Goal: Navigation & Orientation: Find specific page/section

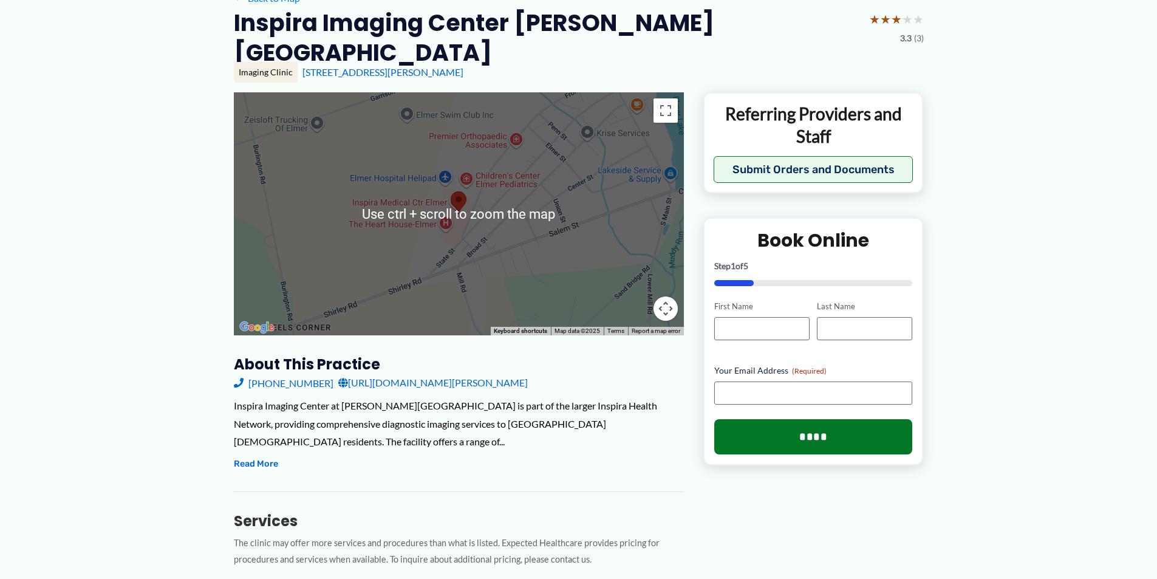
scroll to position [121, 0]
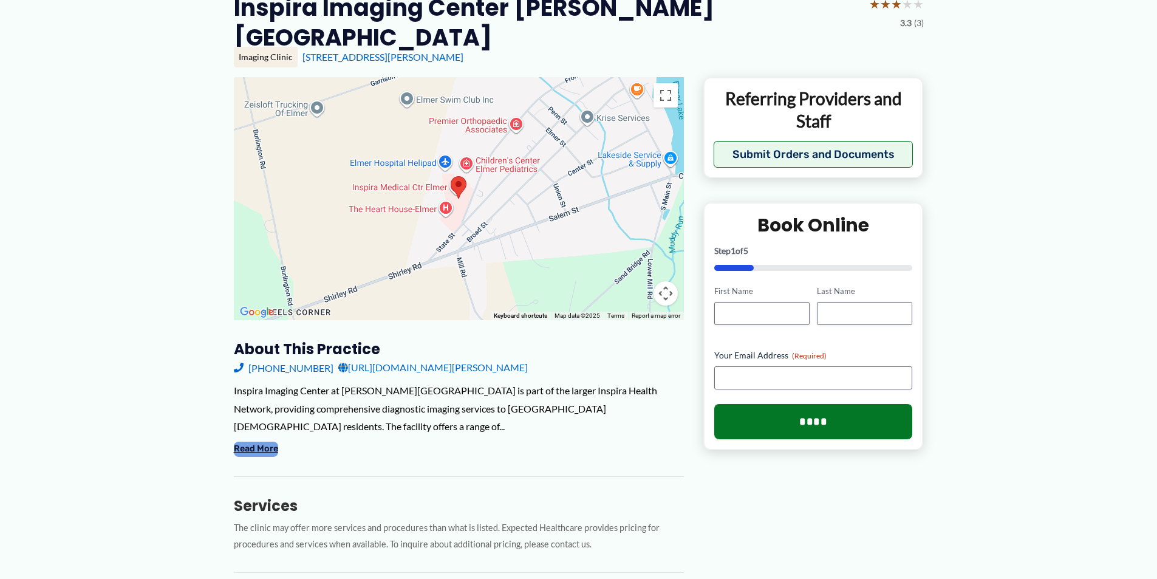
click at [254, 441] on button "Read More" at bounding box center [256, 448] width 44 height 15
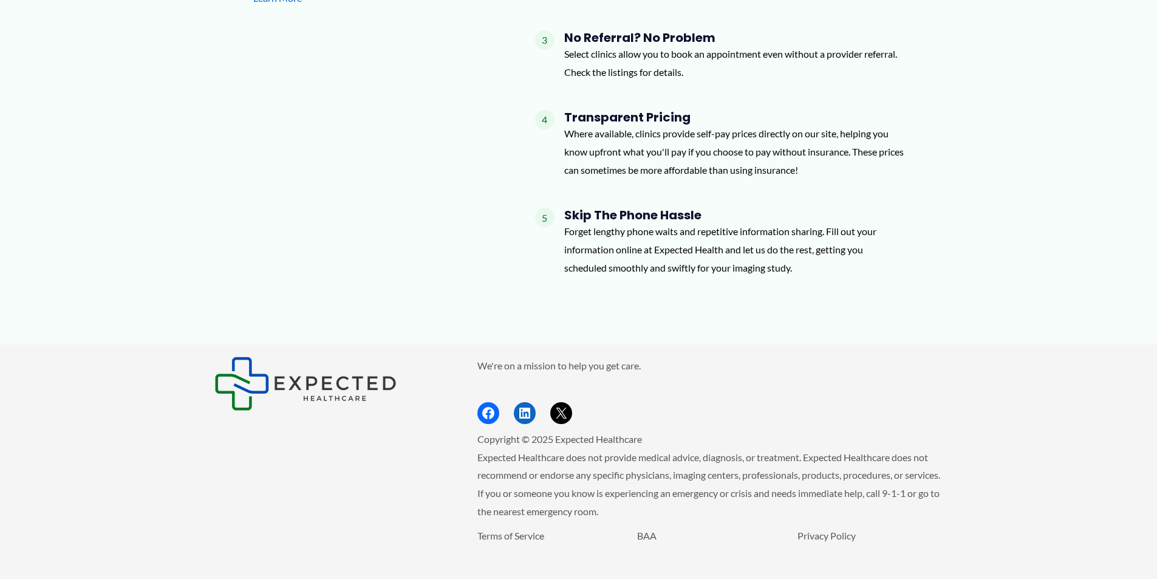
scroll to position [1410, 0]
click at [575, 207] on h4 "Skip the Phone Hassle" at bounding box center [734, 214] width 340 height 15
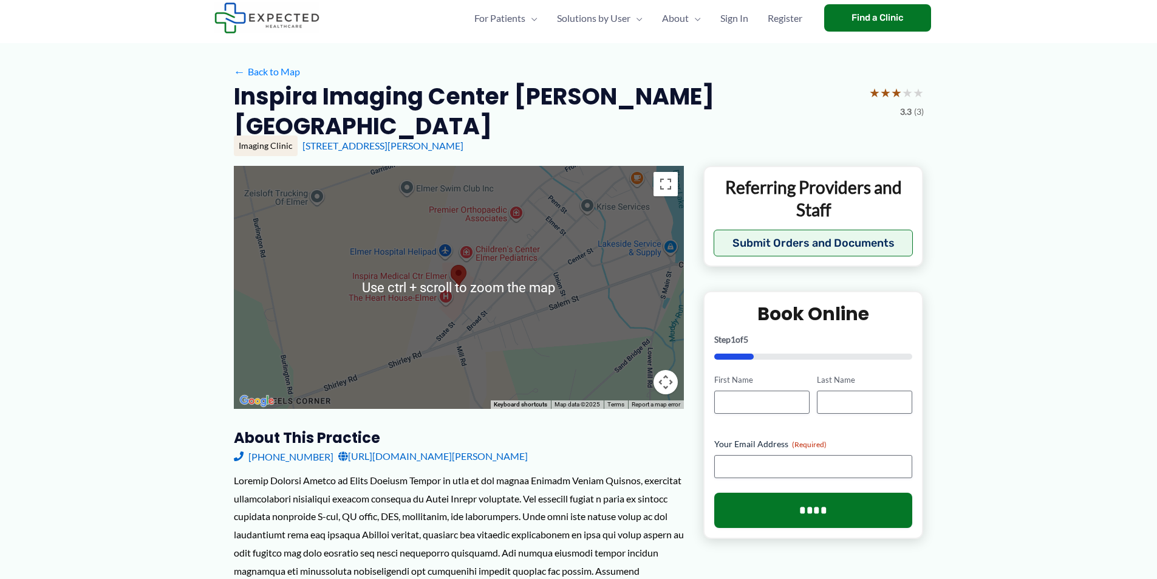
scroll to position [13, 0]
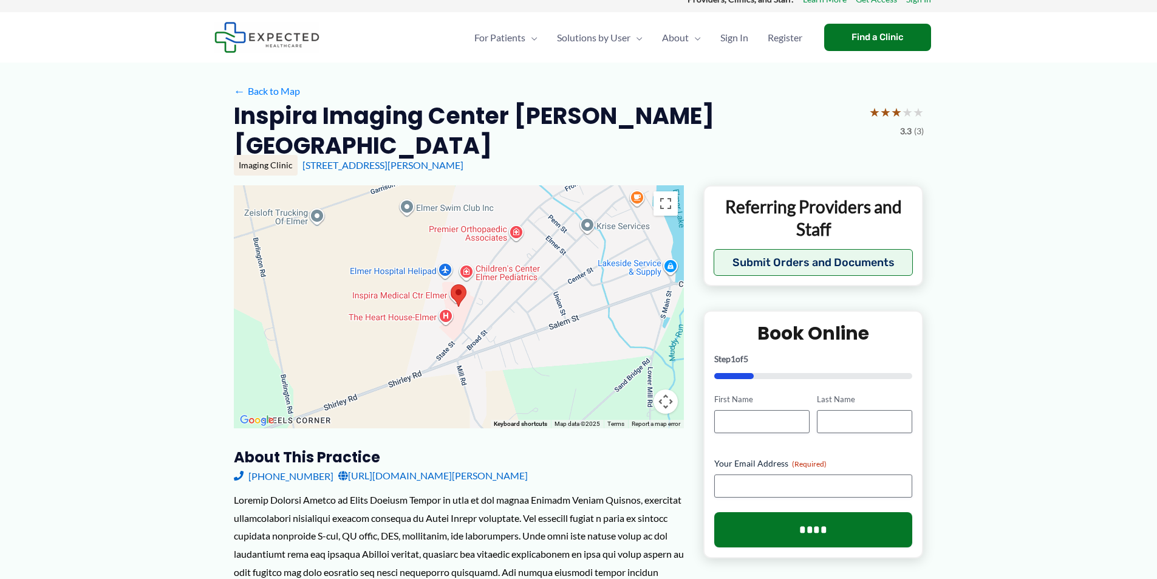
click at [389, 273] on div at bounding box center [459, 306] width 450 height 243
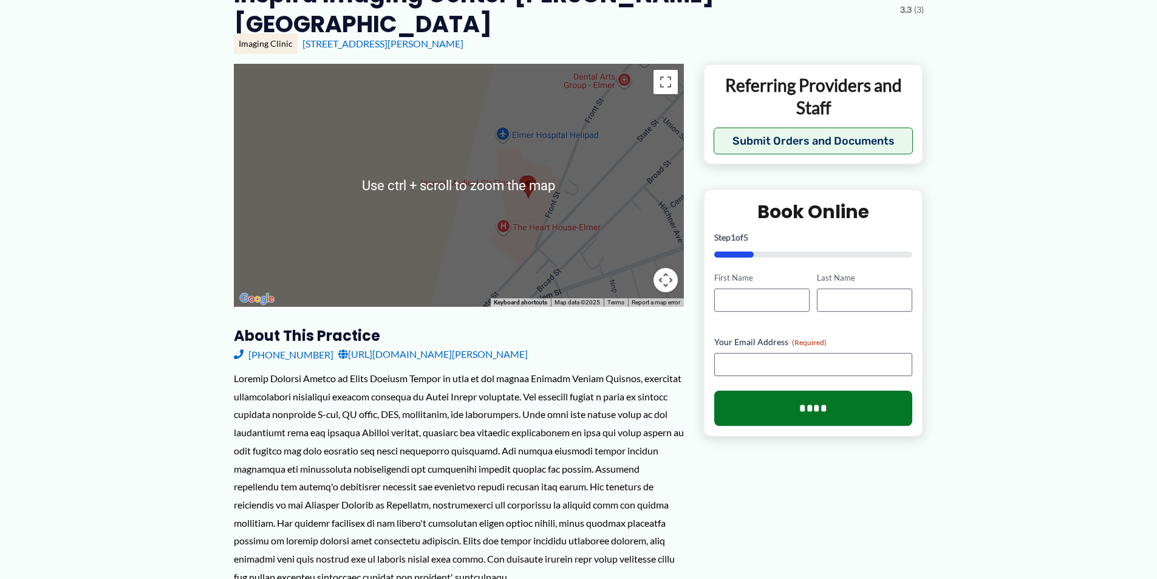
scroll to position [256, 0]
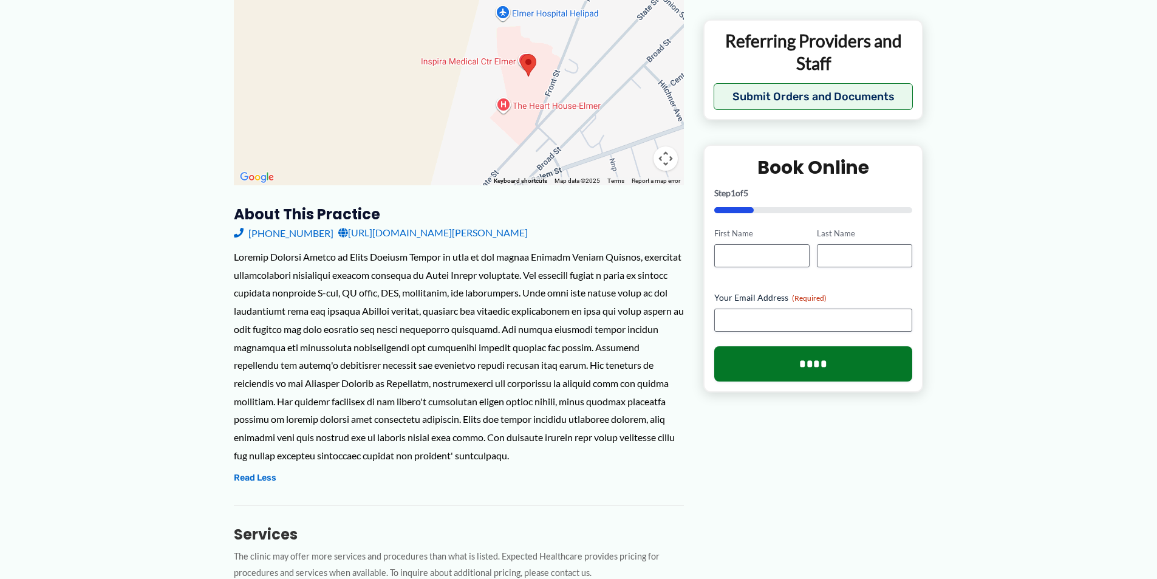
click at [665, 146] on button "Map camera controls" at bounding box center [665, 158] width 24 height 24
click at [666, 146] on button "Map camera controls" at bounding box center [665, 158] width 24 height 24
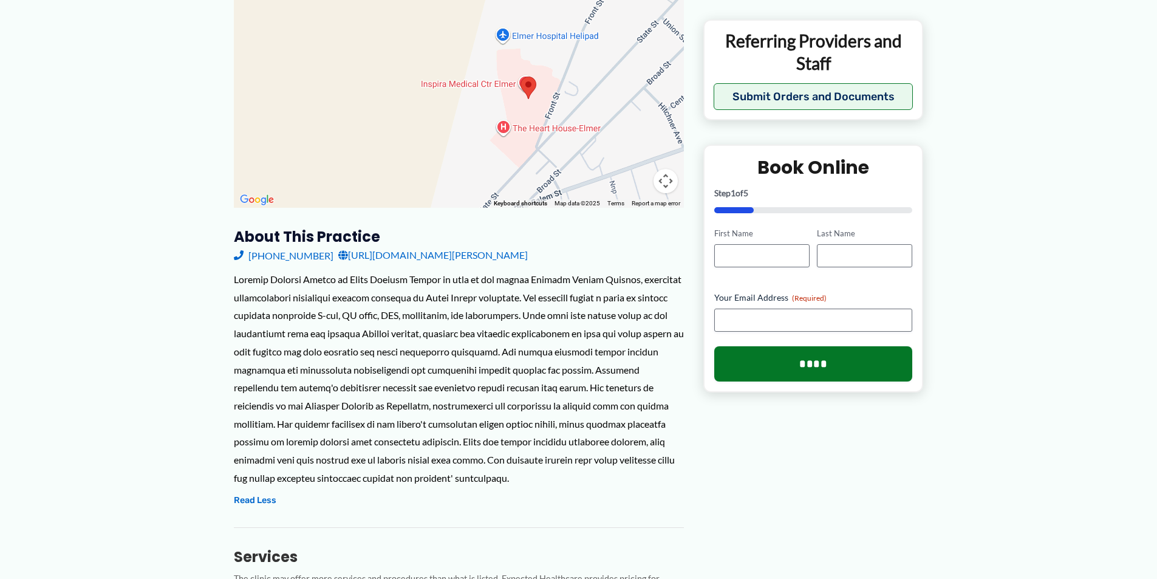
scroll to position [196, 0]
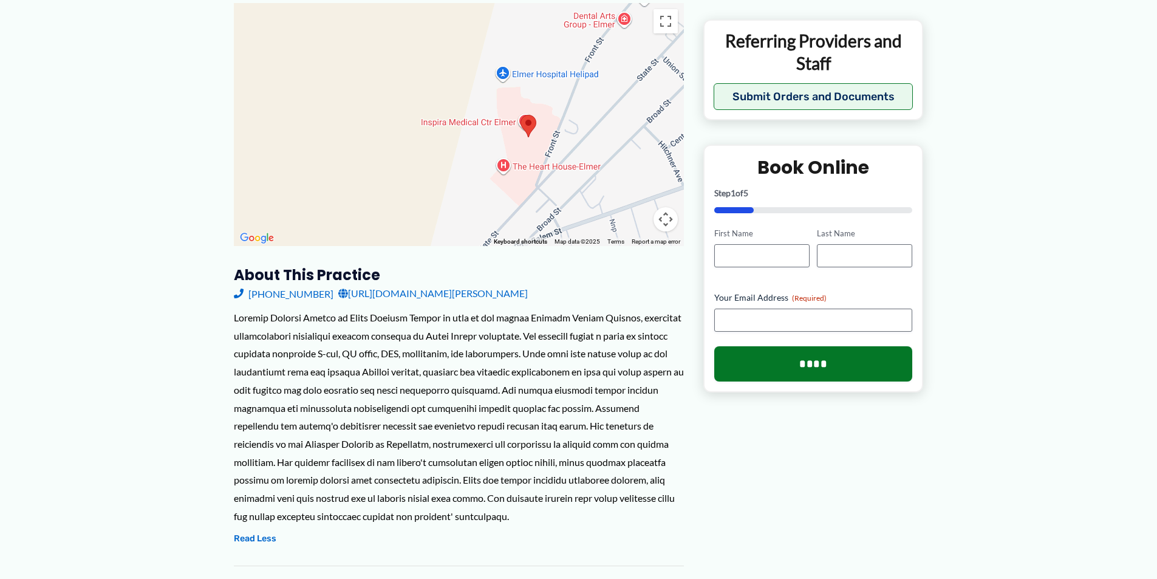
click at [534, 115] on img at bounding box center [528, 126] width 16 height 22
click at [520, 115] on area at bounding box center [520, 115] width 0 height 0
click at [478, 100] on div at bounding box center [459, 124] width 450 height 243
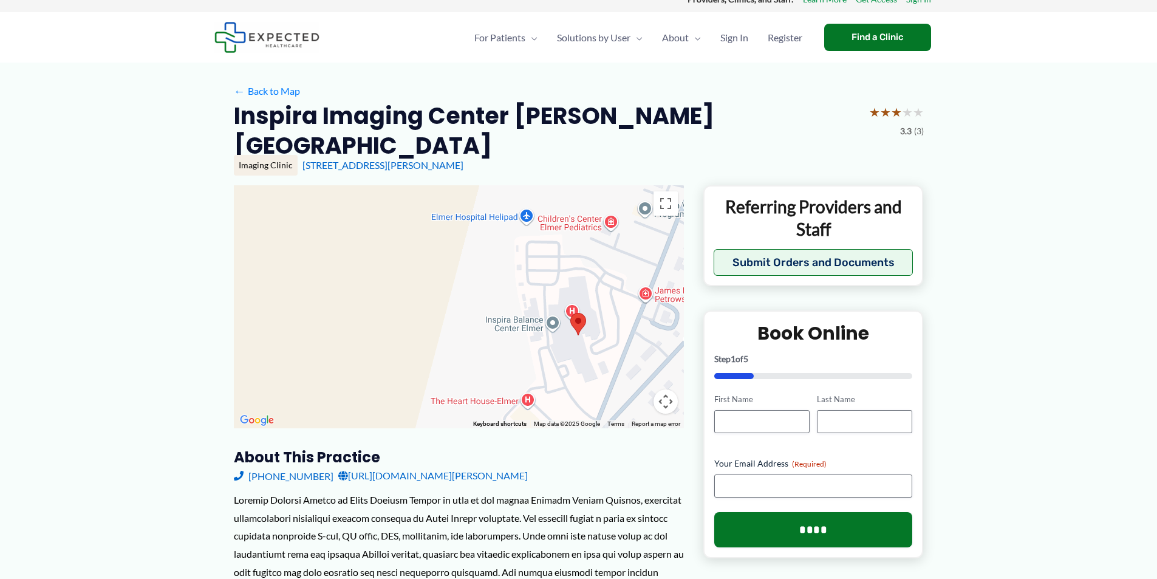
scroll to position [0, 0]
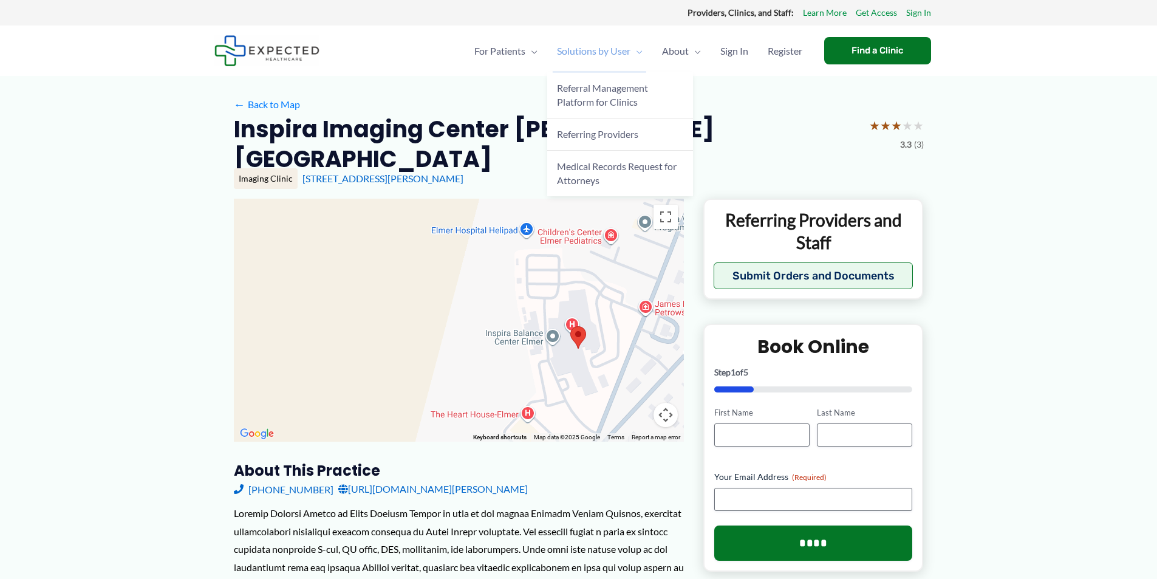
click at [601, 55] on span "Solutions by User" at bounding box center [593, 51] width 73 height 43
